Goal: Task Accomplishment & Management: Complete application form

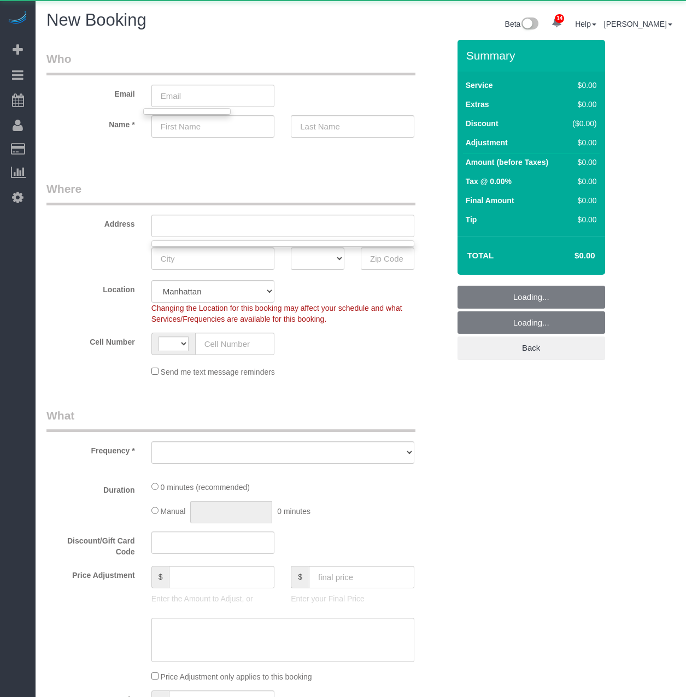
select select "string:US"
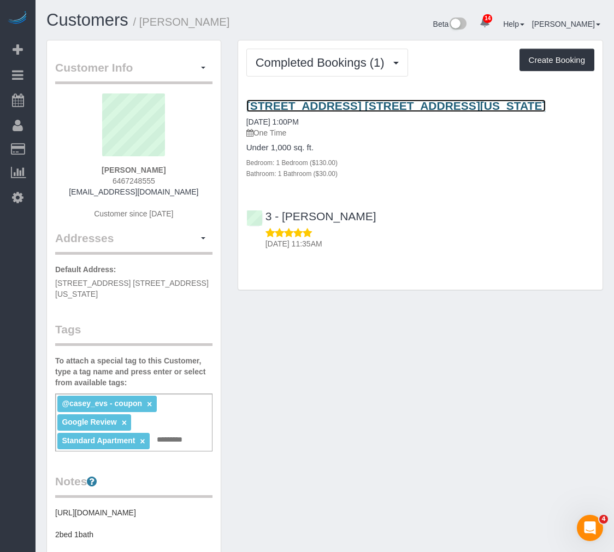
click at [380, 101] on link "[STREET_ADDRESS] [STREET_ADDRESS][US_STATE]" at bounding box center [396, 105] width 300 height 13
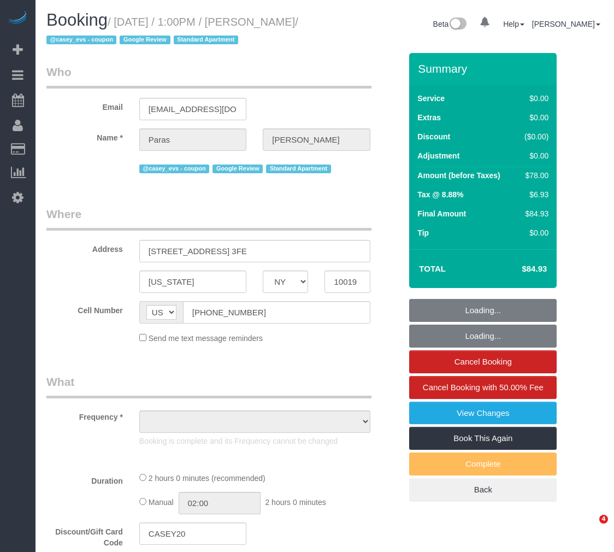
select select "NY"
select select "1"
select select "number:59"
select select "number:78"
select select "number:15"
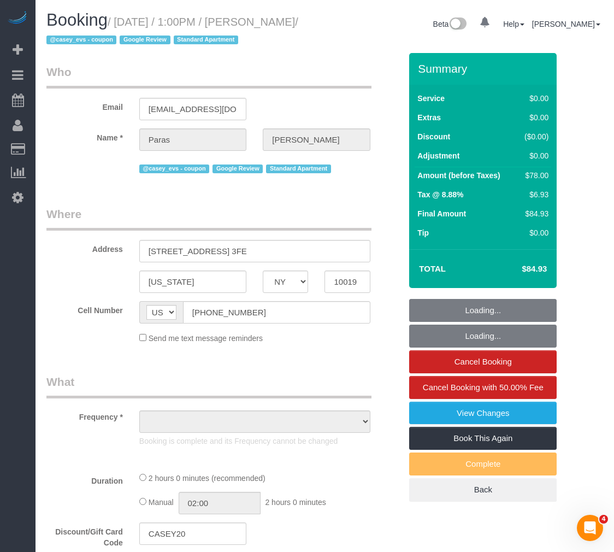
select select "number:5"
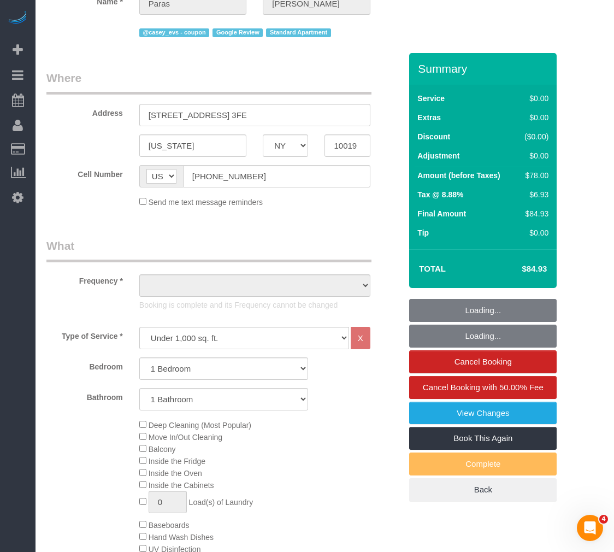
select select "string:stripe-pm_1S2bPS4VGloSiKo7w4JyxUZH"
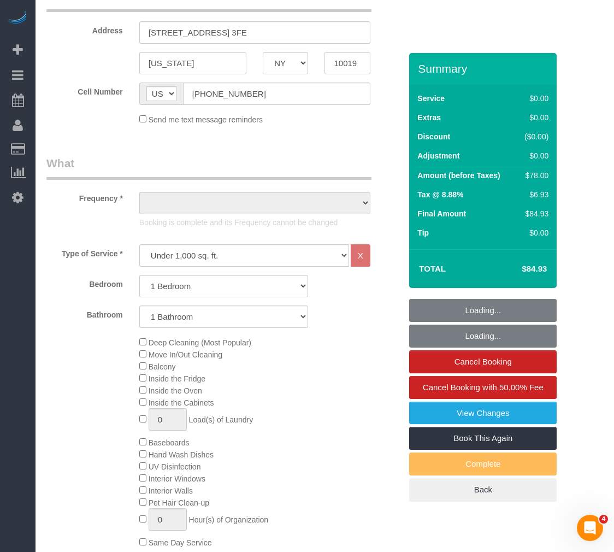
select select "object:1016"
select select "spot1"
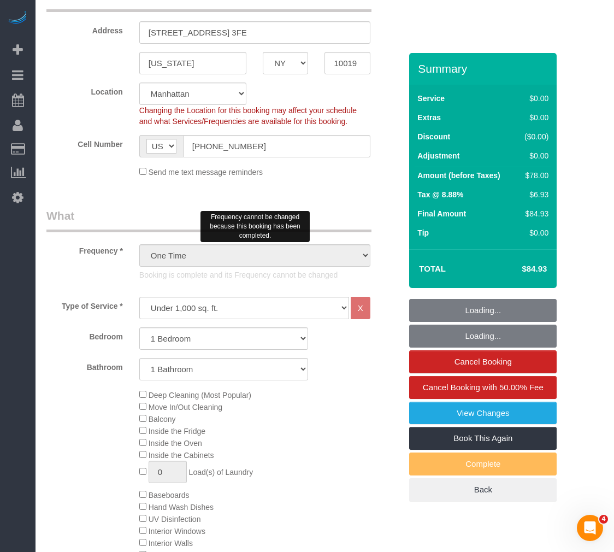
select select "object:1445"
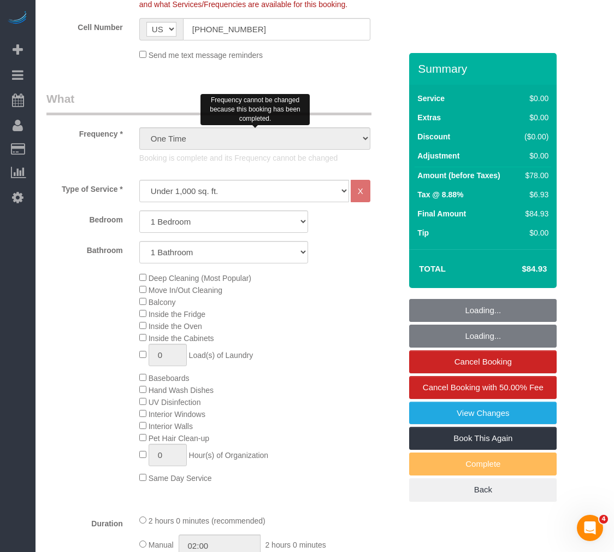
select select "1"
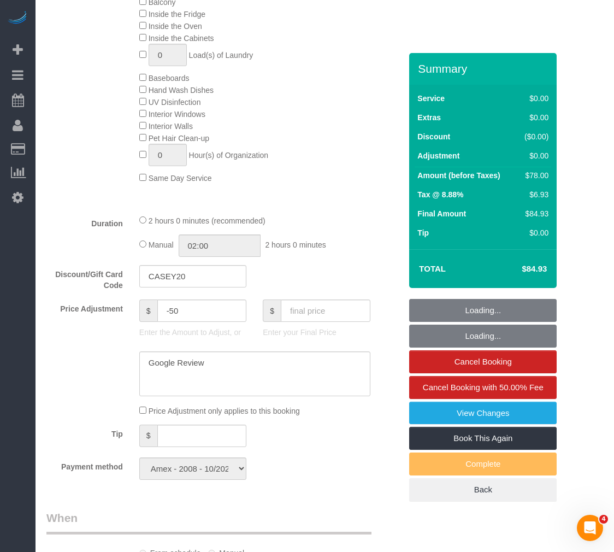
scroll to position [656, 0]
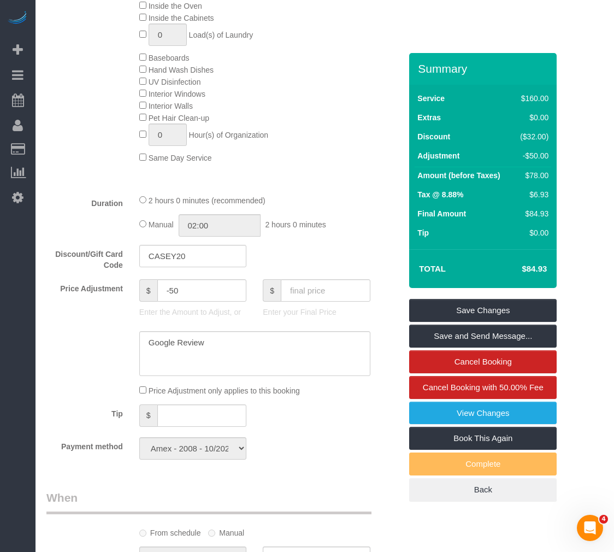
click at [345, 148] on div "Deep Cleaning (Most Popular) Move In/Out Cleaning Balcony Inside the Fridge Ins…" at bounding box center [270, 57] width 278 height 212
click at [340, 112] on div "Deep Cleaning (Most Popular) Move In/Out Cleaning Balcony Inside the Fridge Ins…" at bounding box center [270, 57] width 278 height 212
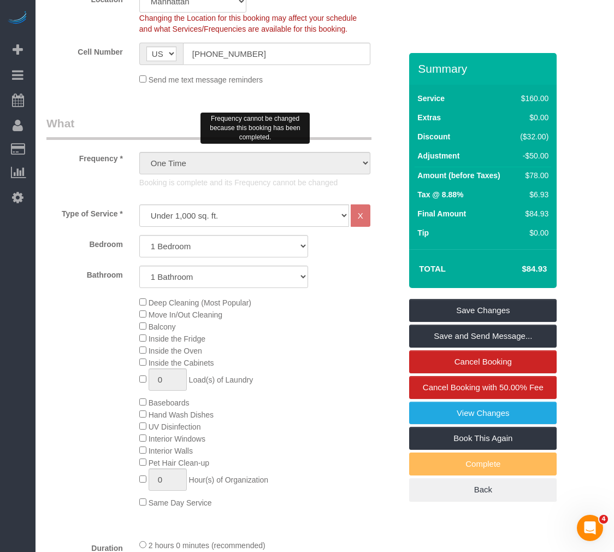
scroll to position [109, 0]
